Goal: Check status: Check status

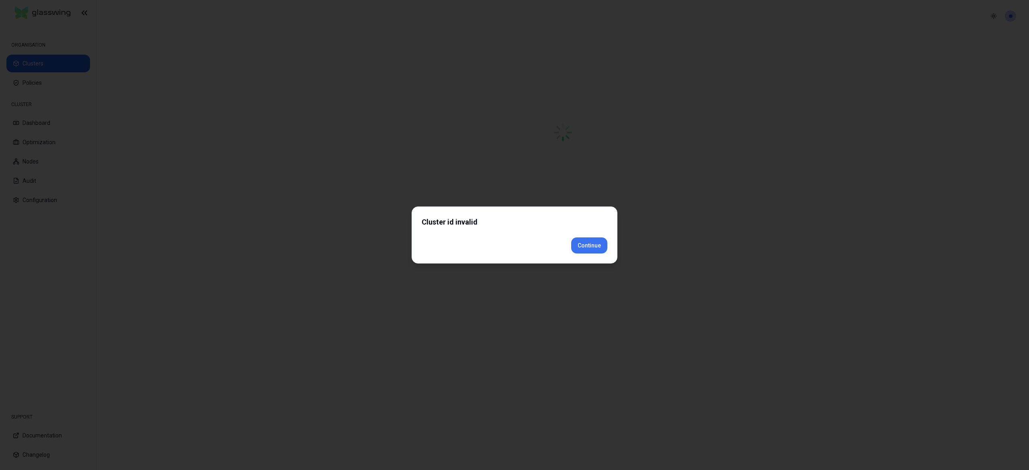
click at [582, 255] on div "Cluster id invalid Continue" at bounding box center [515, 235] width 206 height 57
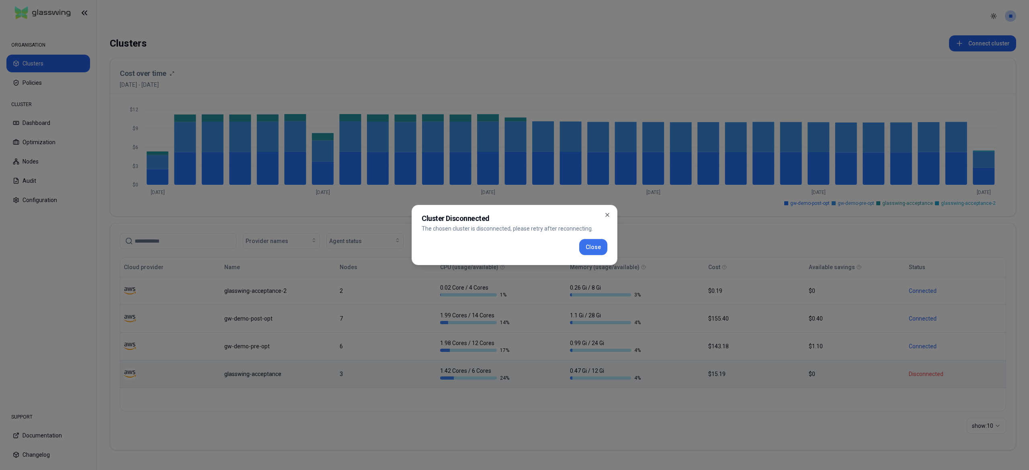
click at [584, 252] on button "Close" at bounding box center [593, 247] width 28 height 16
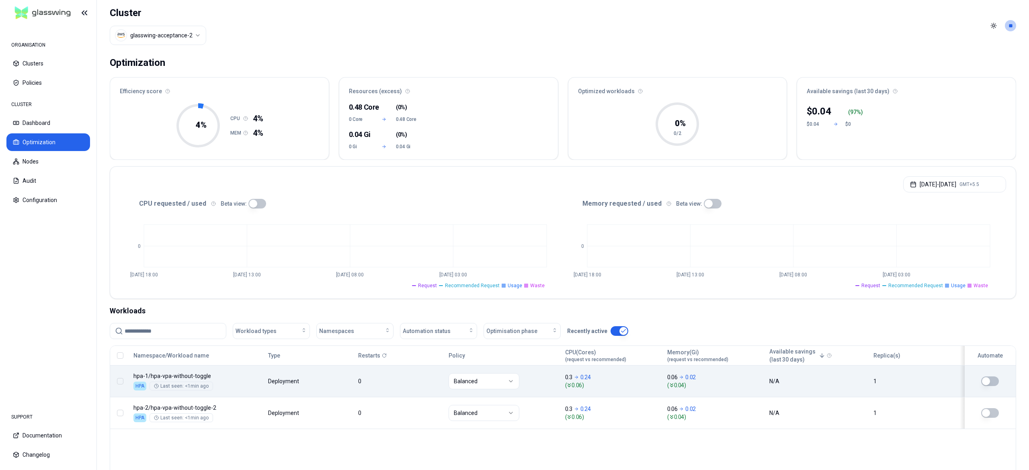
drag, startPoint x: 985, startPoint y: 377, endPoint x: 991, endPoint y: 381, distance: 6.5
click at [991, 381] on button "button" at bounding box center [990, 382] width 18 height 10
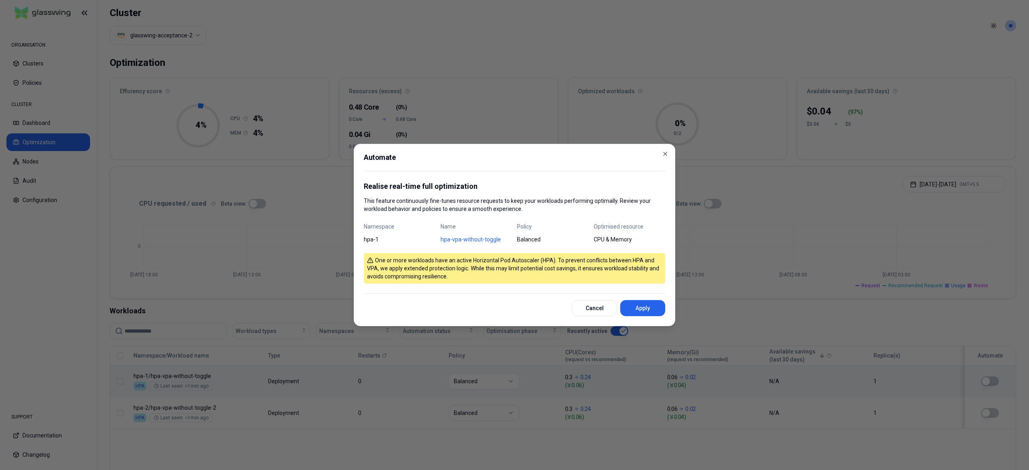
drag, startPoint x: 649, startPoint y: 312, endPoint x: 667, endPoint y: 322, distance: 20.9
click at [652, 313] on button "Apply" at bounding box center [642, 308] width 45 height 16
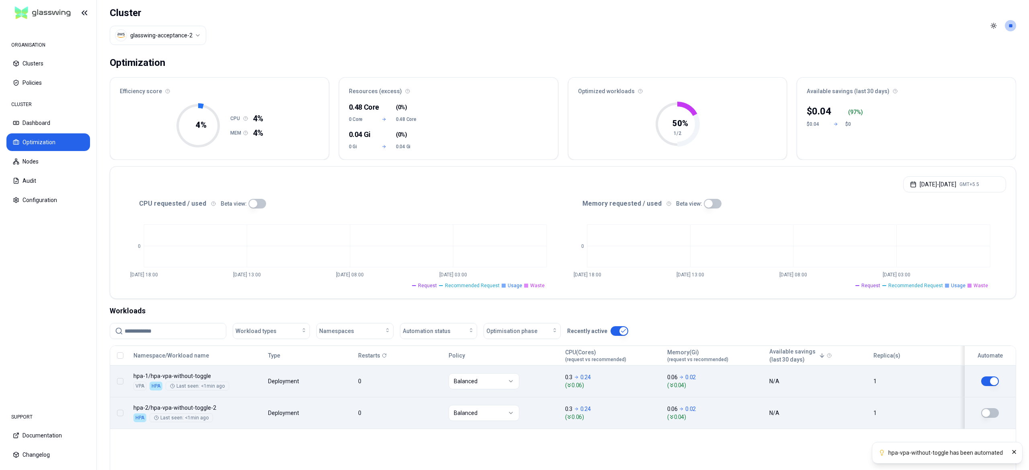
click at [991, 411] on button "button" at bounding box center [990, 413] width 18 height 10
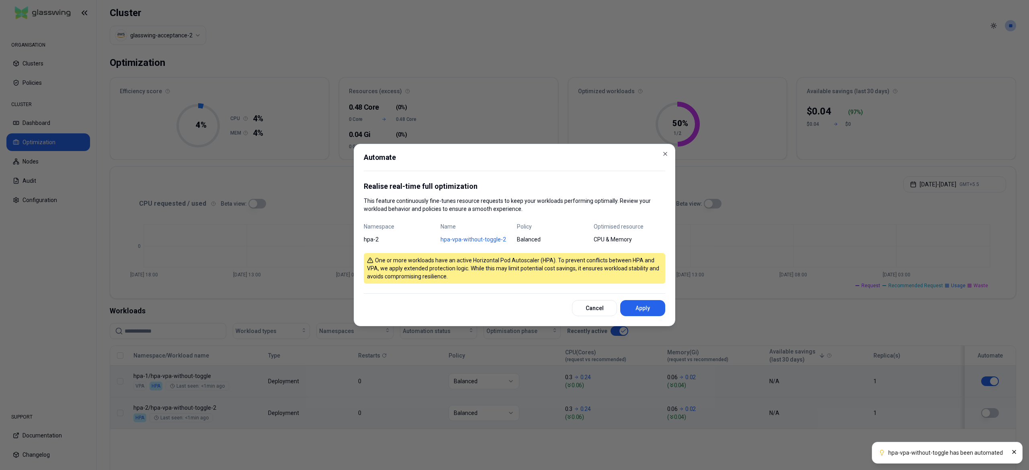
click at [653, 309] on button "Apply" at bounding box center [642, 308] width 45 height 16
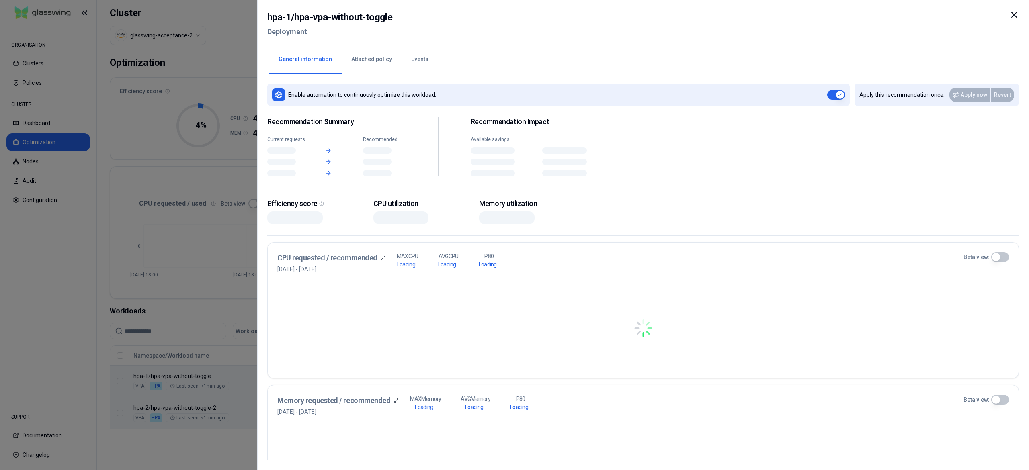
click at [354, 381] on body "ORGANISATION Clusters Policies CLUSTER Dashboard Optimization Nodes Audit Confi…" at bounding box center [514, 235] width 1029 height 470
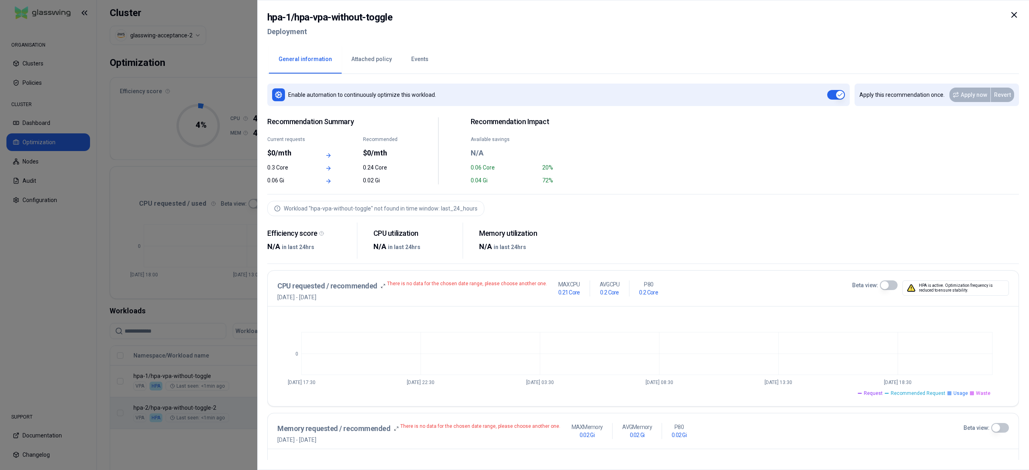
click at [1010, 24] on div at bounding box center [1014, 24] width 10 height 29
click at [1011, 19] on icon at bounding box center [1014, 15] width 10 height 10
drag, startPoint x: 399, startPoint y: 21, endPoint x: 296, endPoint y: 16, distance: 103.0
click at [296, 16] on div "hpa-1 / hpa-vpa-without-toggle Deployment" at bounding box center [642, 27] width 751 height 34
copy h2 "hpa-vpa-without-toggle"
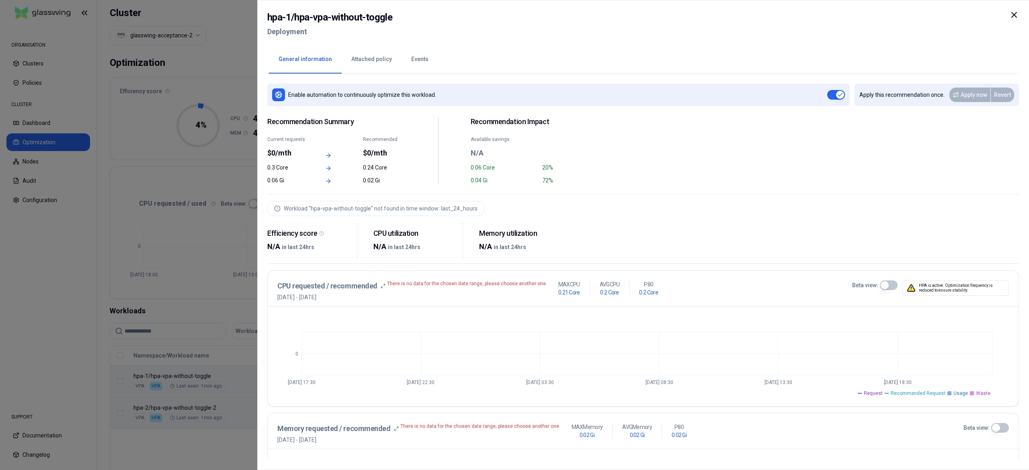
click at [179, 213] on div at bounding box center [514, 235] width 1029 height 470
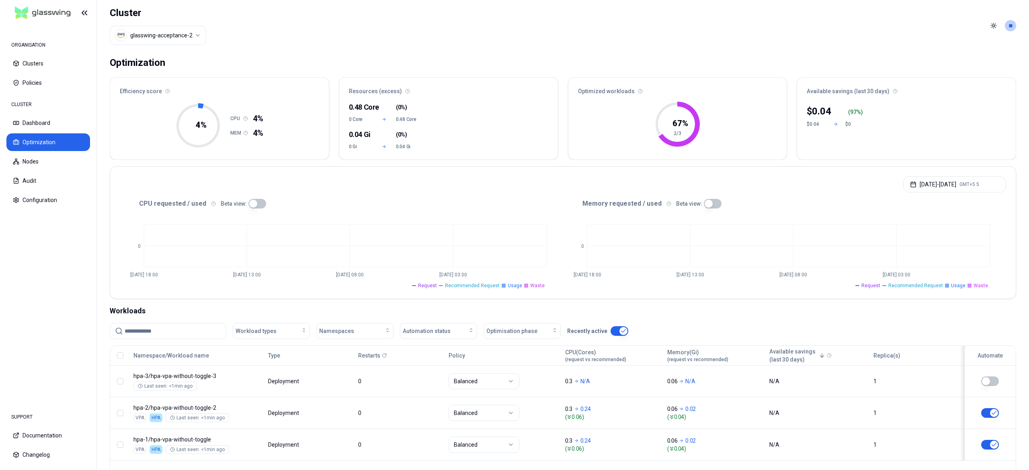
scroll to position [72, 0]
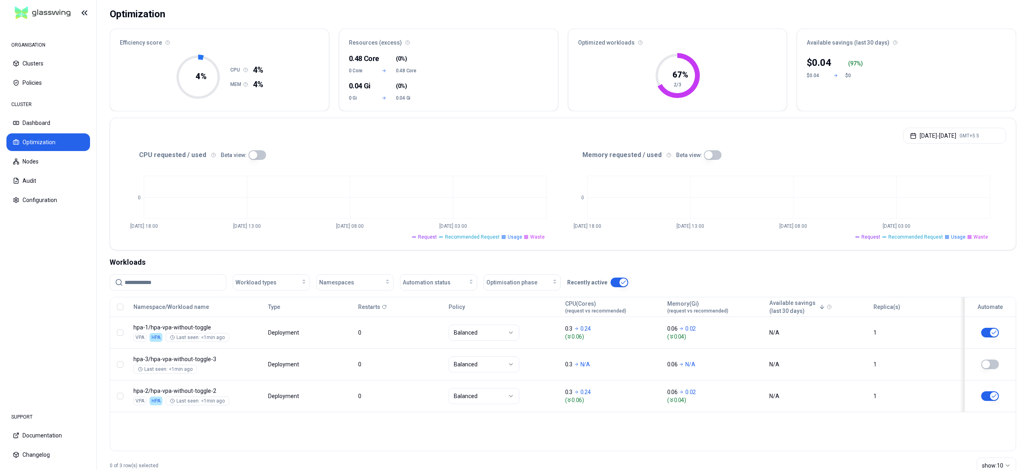
scroll to position [72, 0]
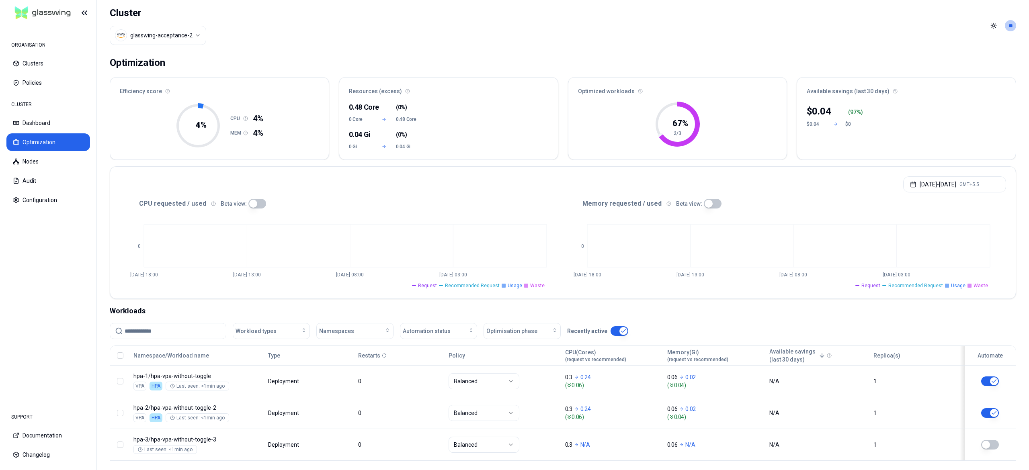
scroll to position [72, 0]
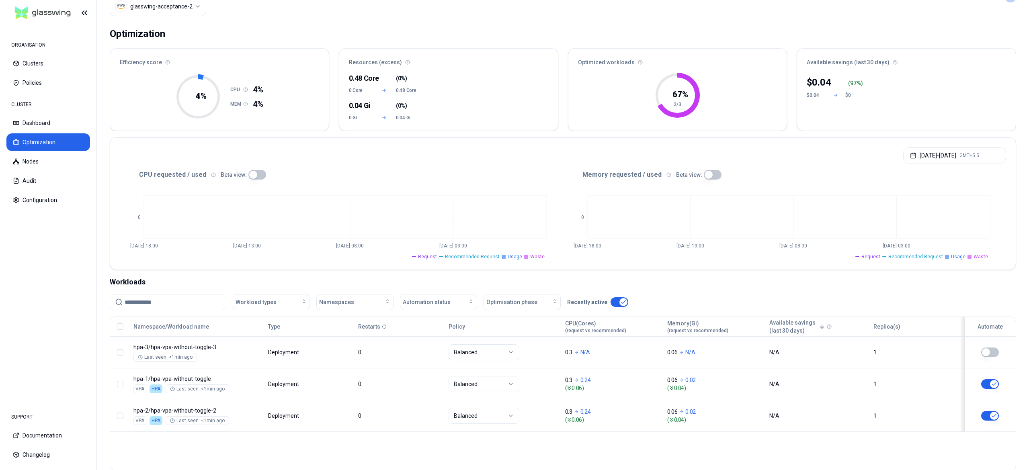
scroll to position [72, 0]
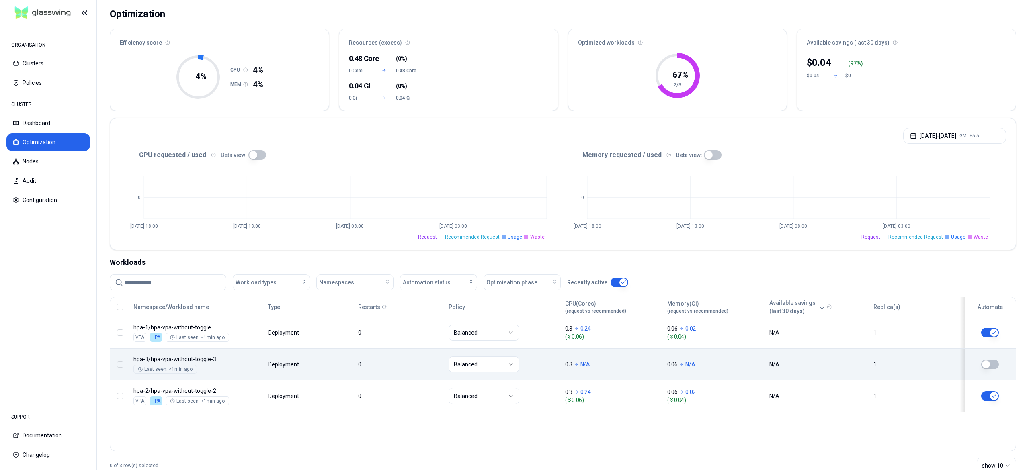
scroll to position [72, 0]
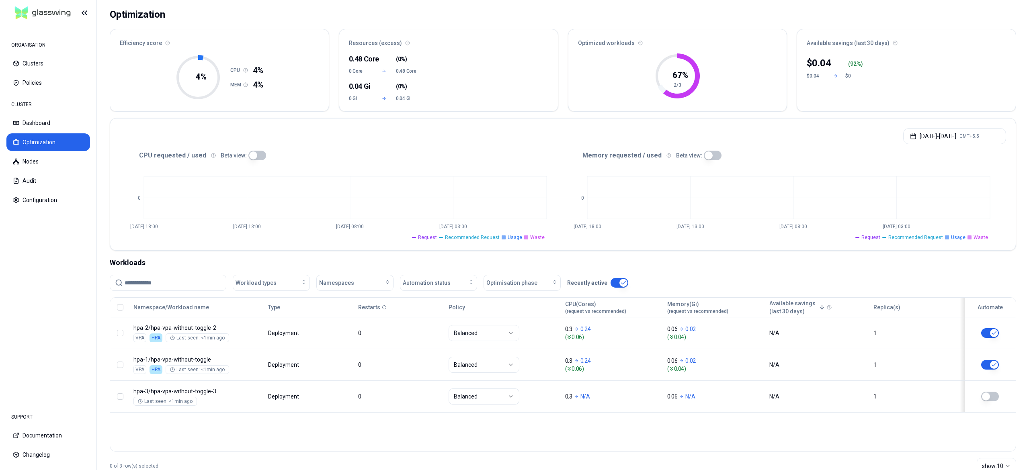
scroll to position [72, 0]
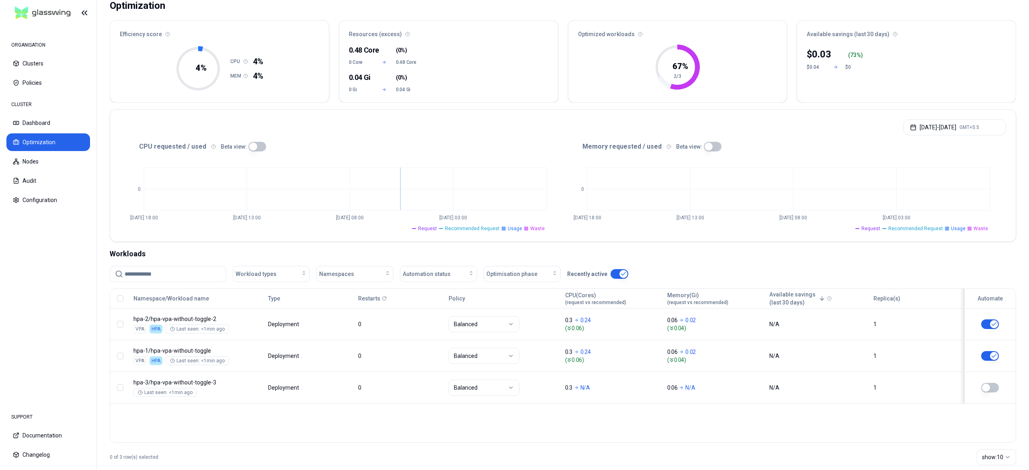
scroll to position [72, 0]
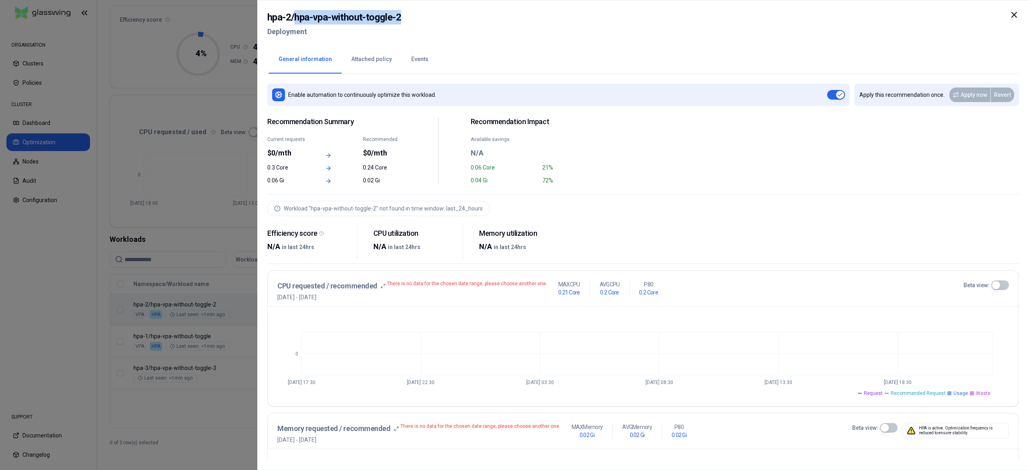
drag, startPoint x: 293, startPoint y: 17, endPoint x: 412, endPoint y: 16, distance: 118.6
click at [412, 16] on div "hpa-2 / hpa-vpa-without-toggle-2 Deployment" at bounding box center [642, 27] width 751 height 34
copy h2 "hpa-vpa-without-toggle-2"
click at [170, 413] on div at bounding box center [514, 235] width 1029 height 470
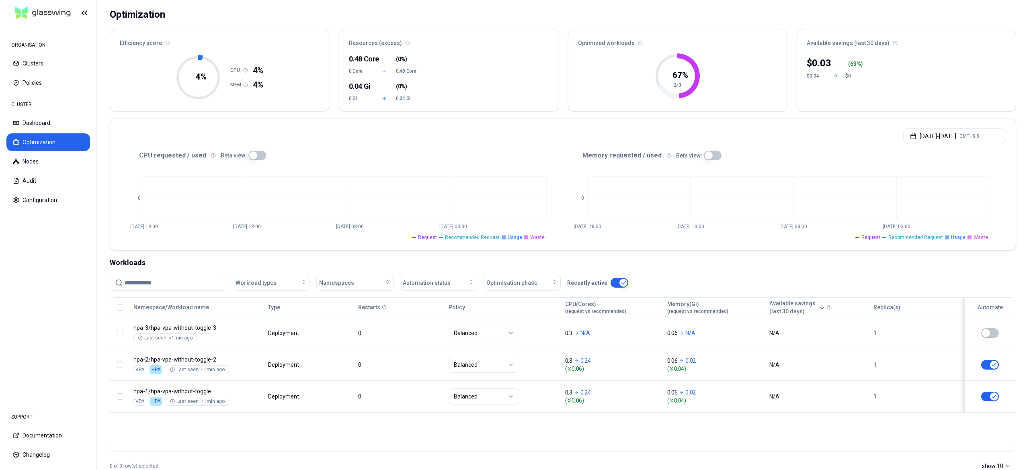
scroll to position [72, 0]
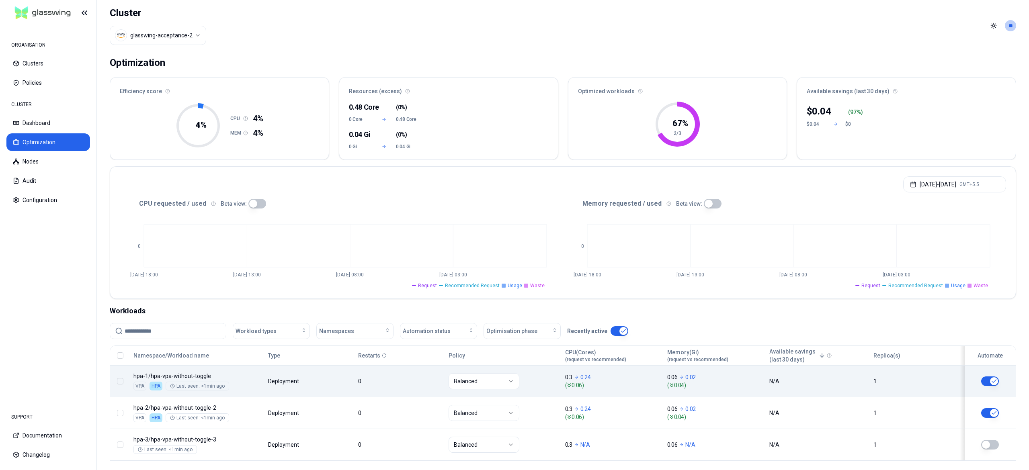
click at [303, 383] on body "ORGANISATION Clusters Policies CLUSTER Dashboard Optimization Nodes Audit Confi…" at bounding box center [514, 235] width 1029 height 470
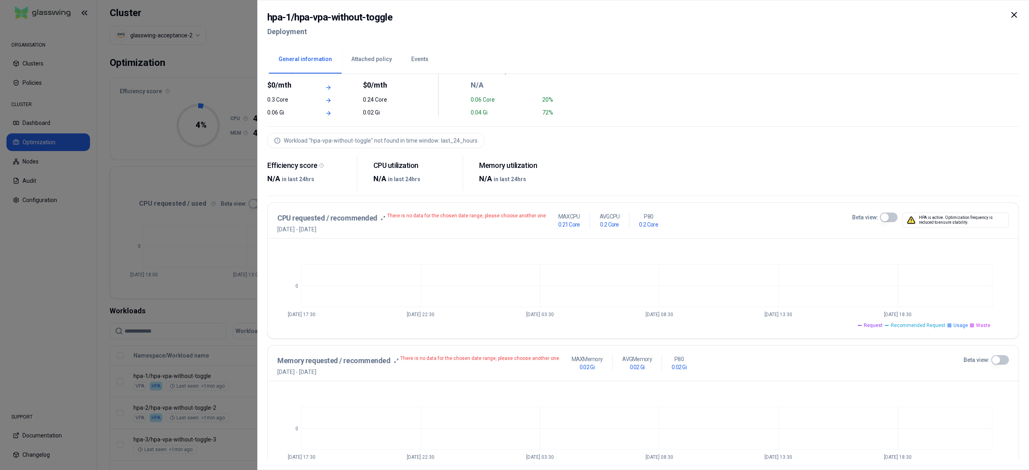
scroll to position [161, 0]
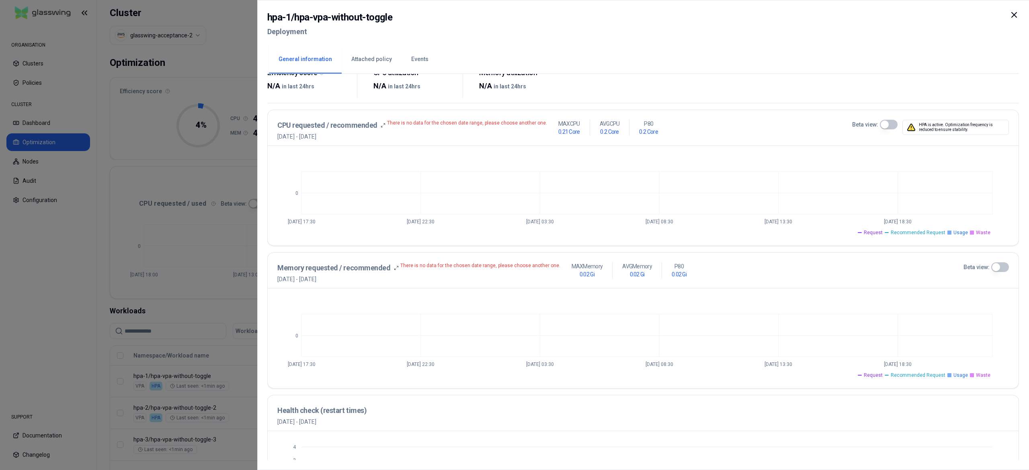
click at [185, 177] on div at bounding box center [514, 235] width 1029 height 470
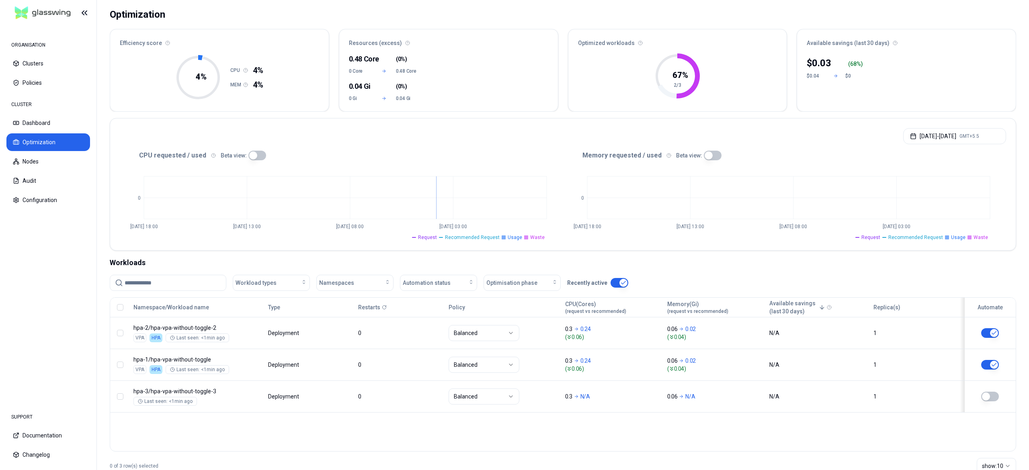
scroll to position [72, 0]
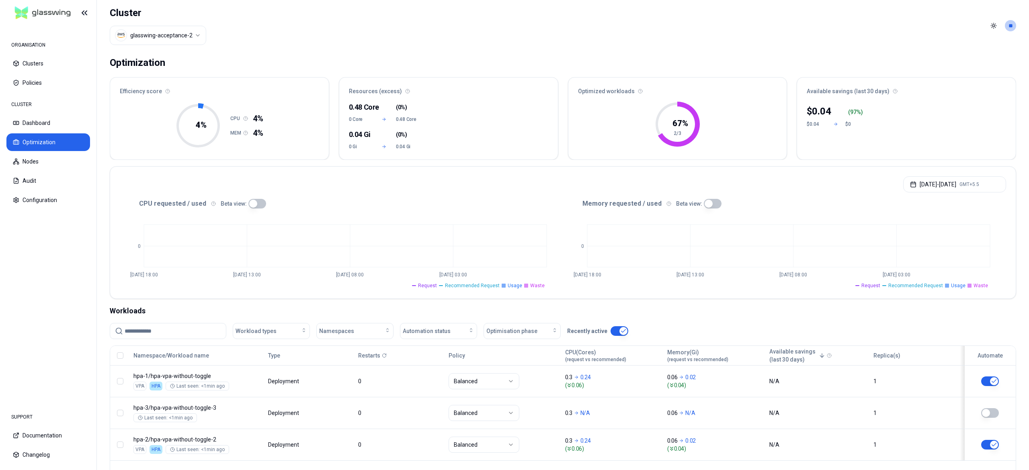
scroll to position [72, 0]
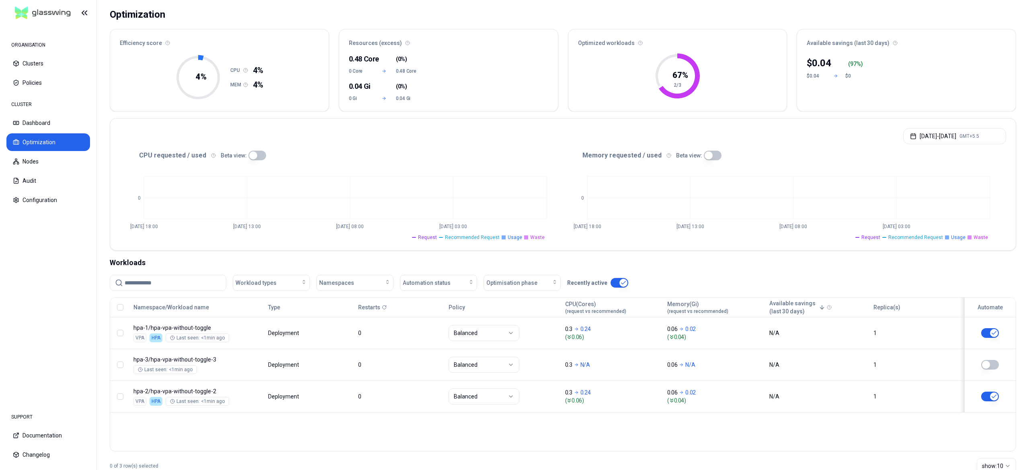
scroll to position [72, 0]
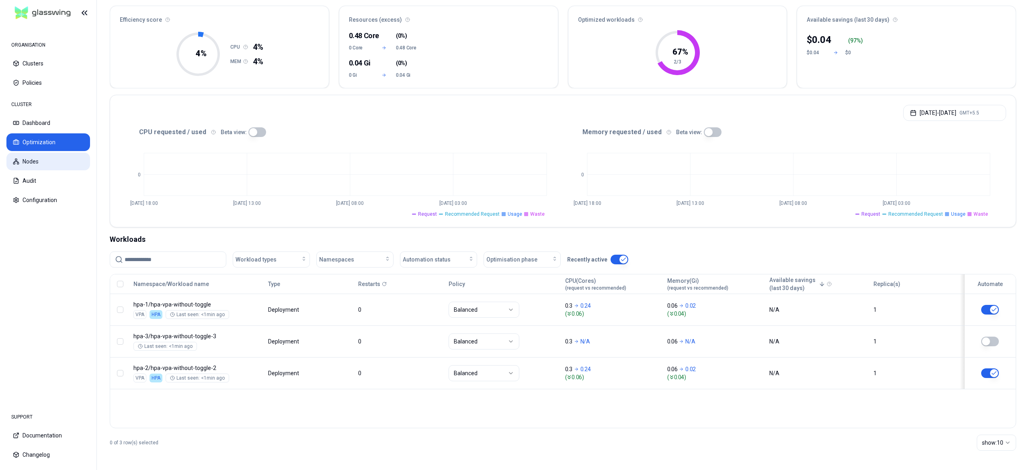
click at [27, 163] on button "Nodes" at bounding box center [48, 162] width 84 height 18
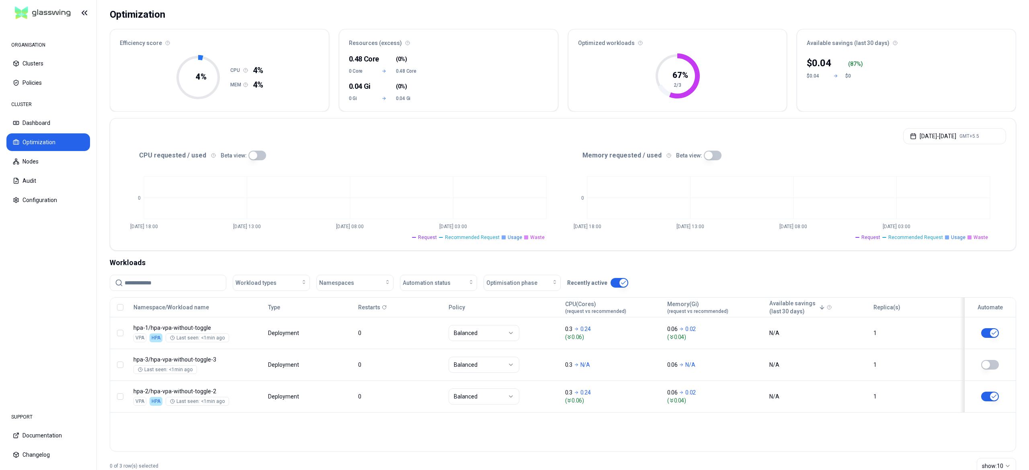
scroll to position [72, 0]
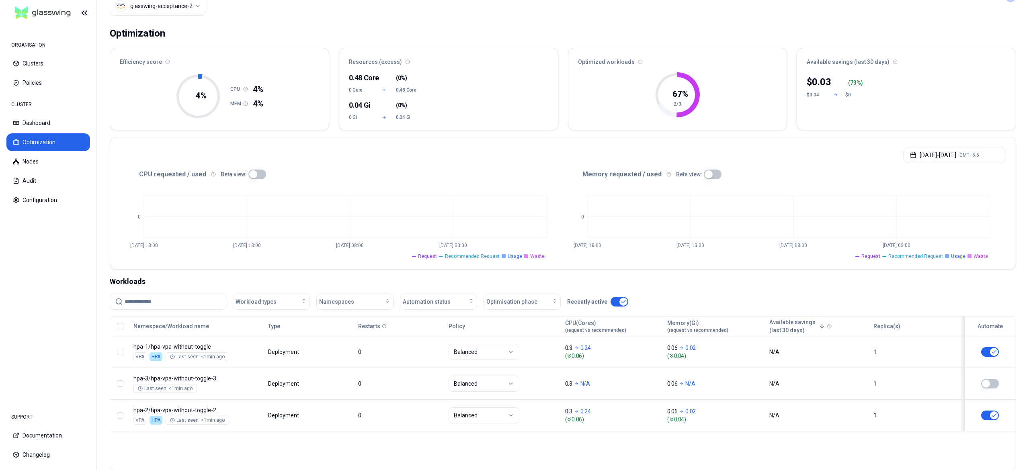
scroll to position [72, 0]
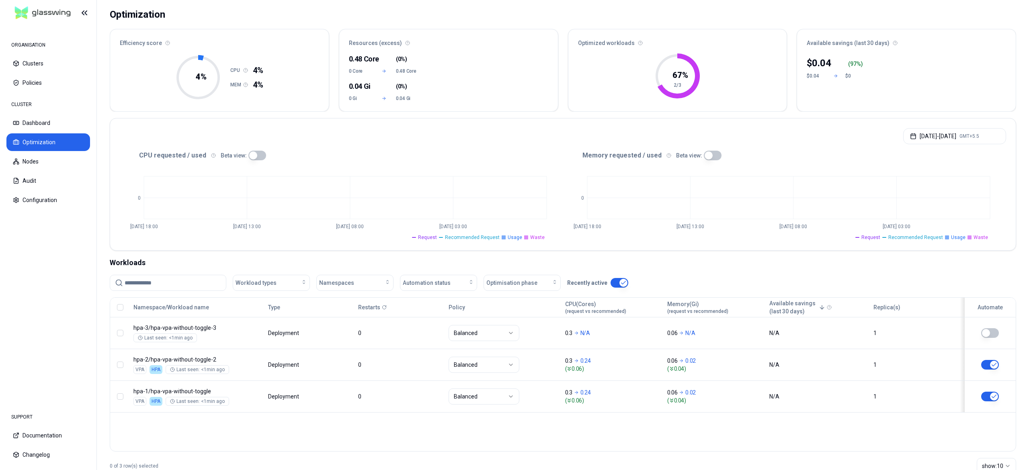
scroll to position [72, 0]
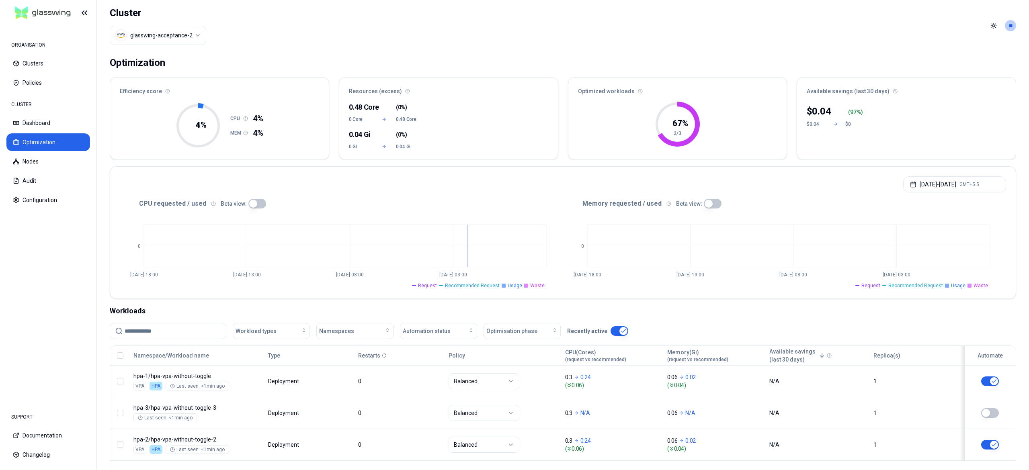
scroll to position [72, 0]
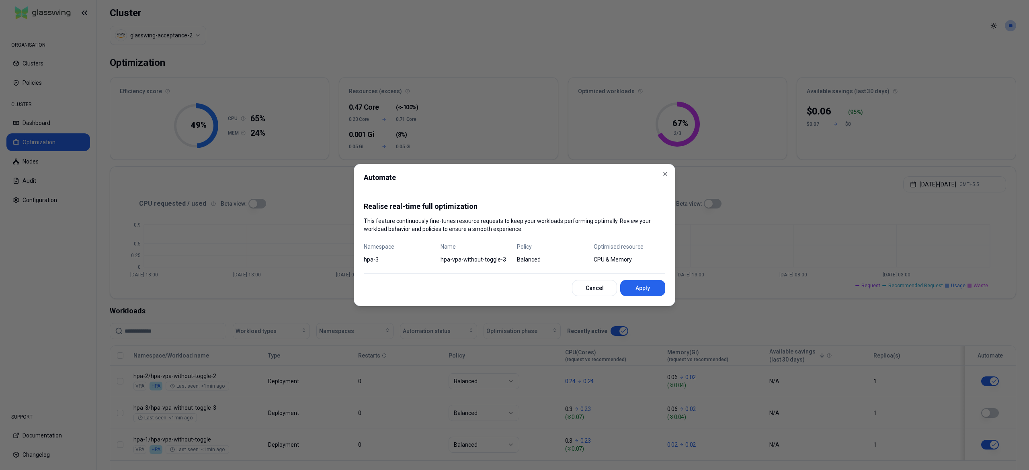
scroll to position [72, 0]
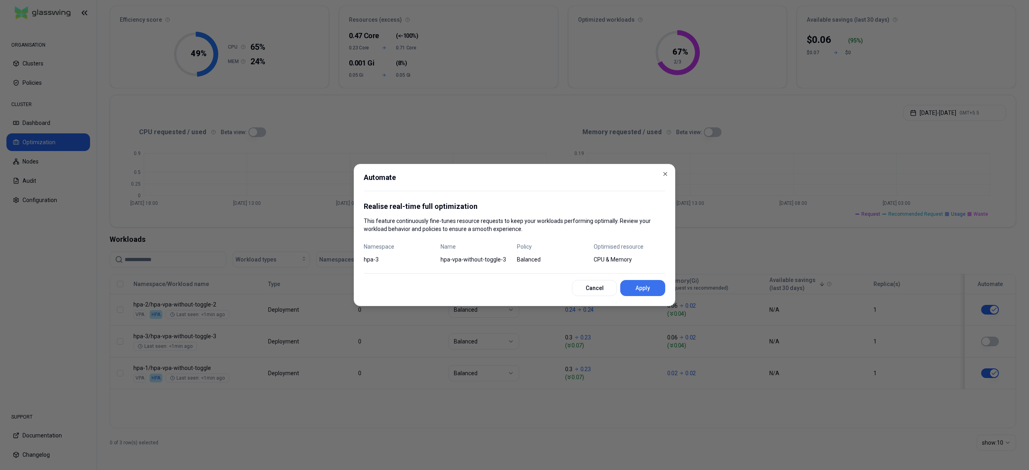
click at [652, 283] on button "Apply" at bounding box center [642, 288] width 45 height 16
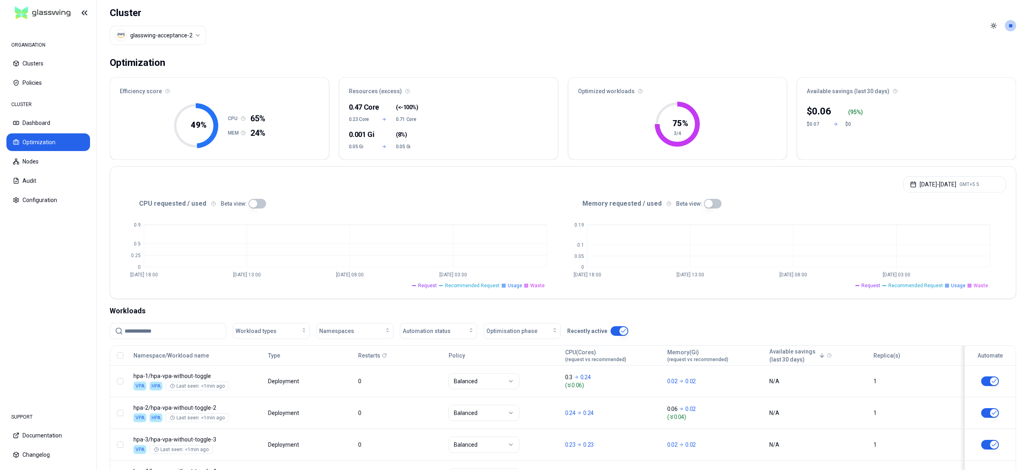
scroll to position [72, 0]
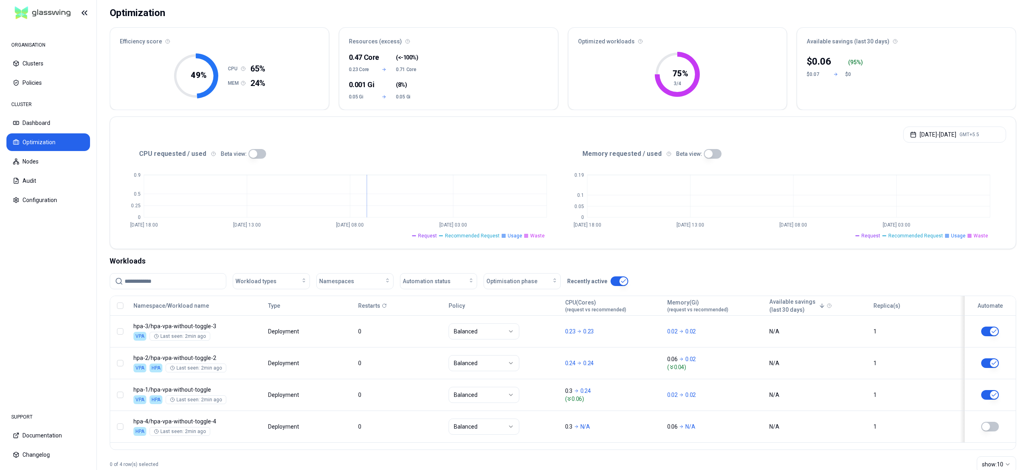
scroll to position [72, 0]
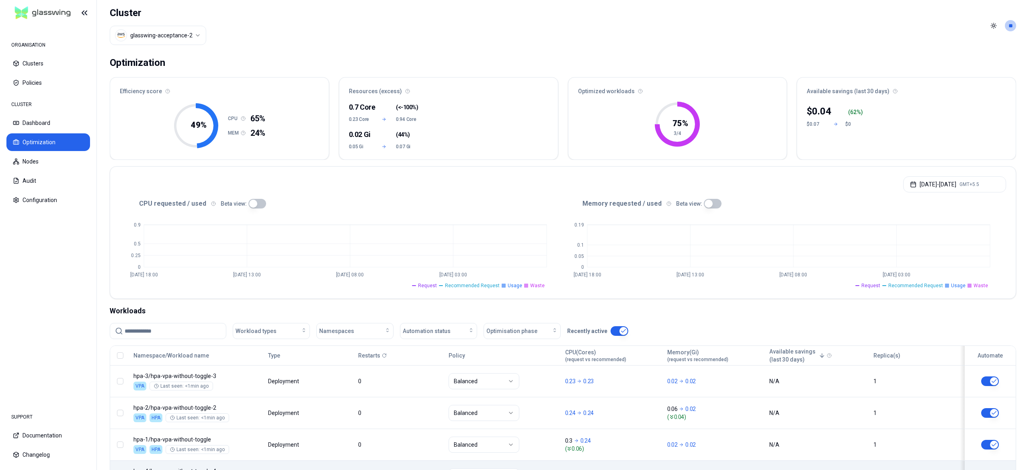
scroll to position [72, 0]
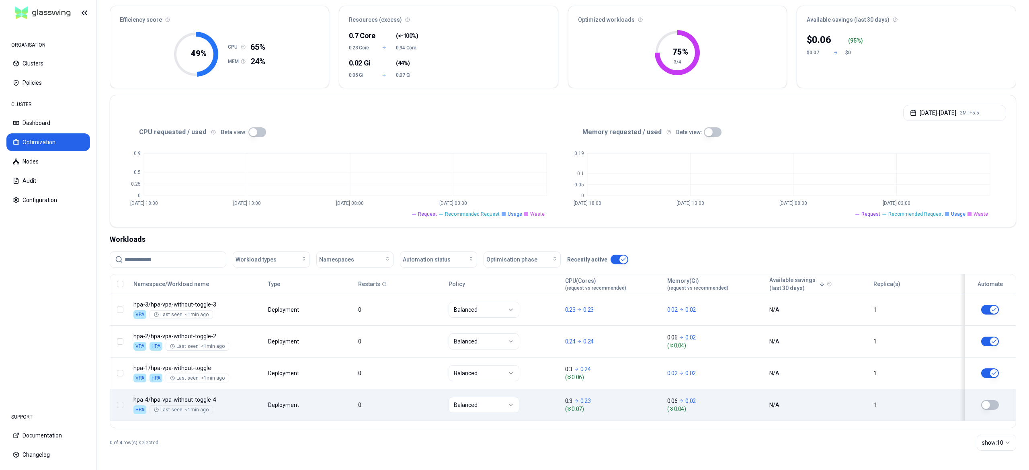
click at [997, 408] on button "button" at bounding box center [990, 405] width 18 height 10
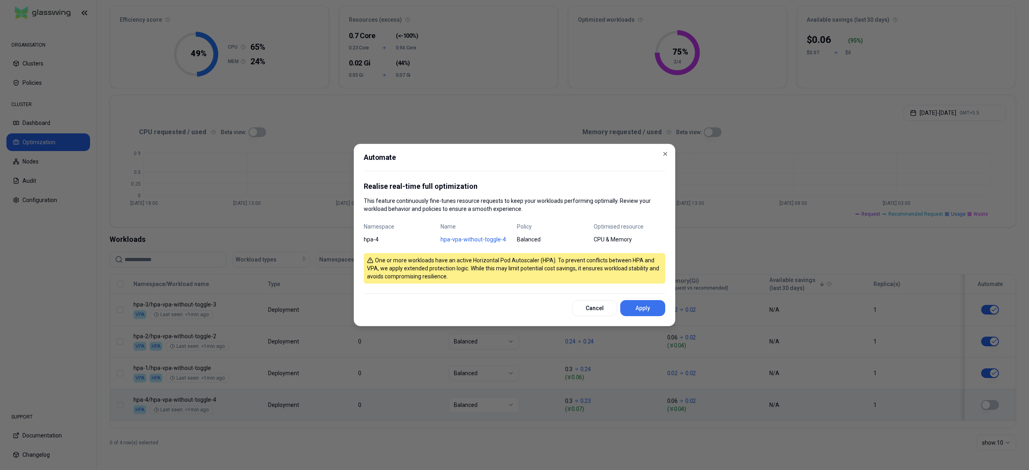
click at [642, 311] on button "Apply" at bounding box center [642, 308] width 45 height 16
